Goal: Information Seeking & Learning: Check status

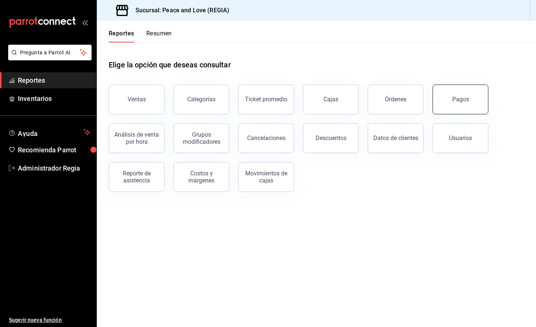
click at [468, 103] on button "Pagos" at bounding box center [461, 99] width 56 height 30
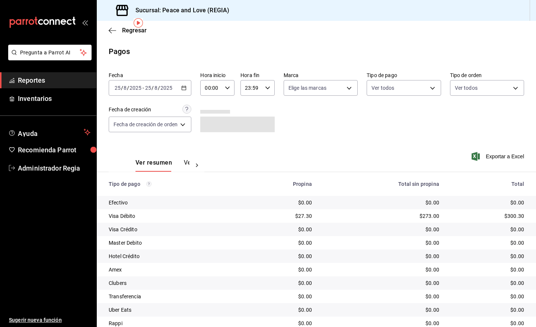
scroll to position [28, 0]
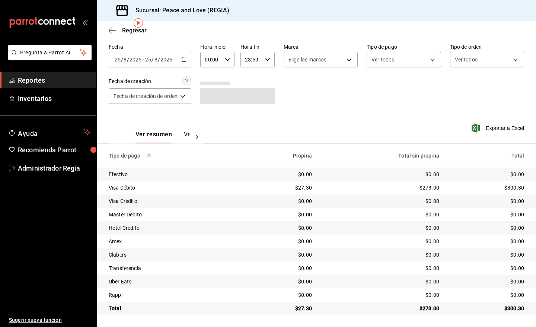
click at [183, 61] on icon "button" at bounding box center [183, 59] width 5 height 5
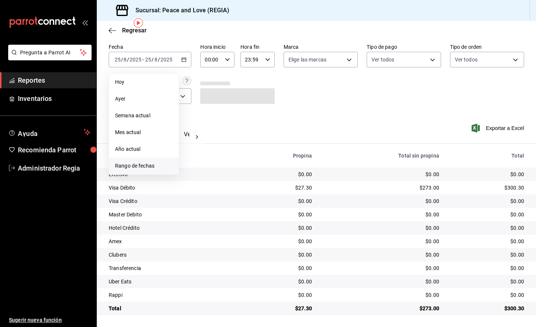
click at [159, 164] on span "Rango de fechas" at bounding box center [144, 166] width 58 height 8
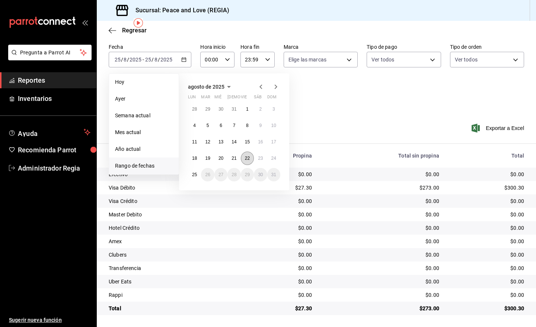
click at [241, 159] on button "22" at bounding box center [247, 157] width 13 height 13
click at [250, 160] on abbr "22" at bounding box center [247, 158] width 5 height 5
click at [271, 160] on abbr "24" at bounding box center [273, 158] width 5 height 5
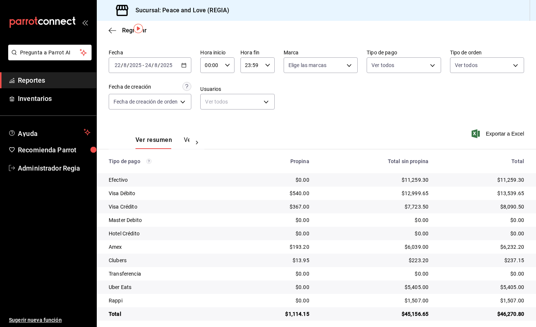
scroll to position [26, 0]
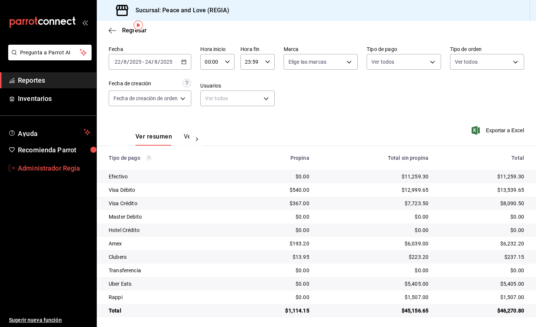
click at [62, 167] on span "Administrador Regia" at bounding box center [54, 168] width 73 height 10
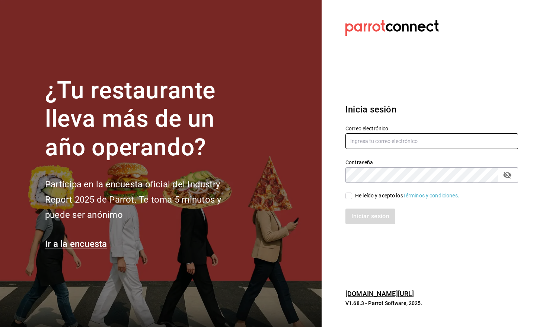
type input "[EMAIL_ADDRESS][DOMAIN_NAME]"
click at [351, 194] on input "He leído y acepto los Términos y condiciones." at bounding box center [348, 195] width 7 height 7
checkbox input "true"
click at [355, 213] on button "Iniciar sesión" at bounding box center [370, 216] width 51 height 16
